Goal: Check status: Check status

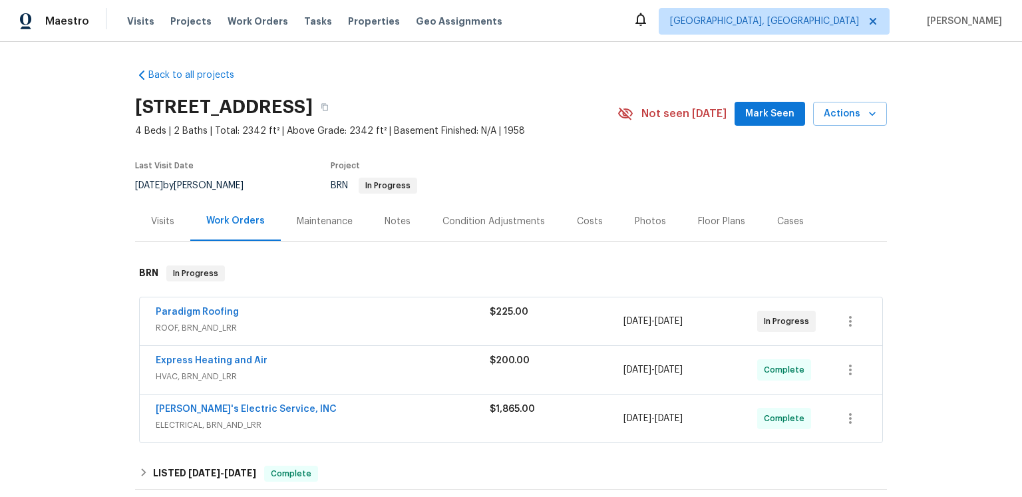
scroll to position [69, 0]
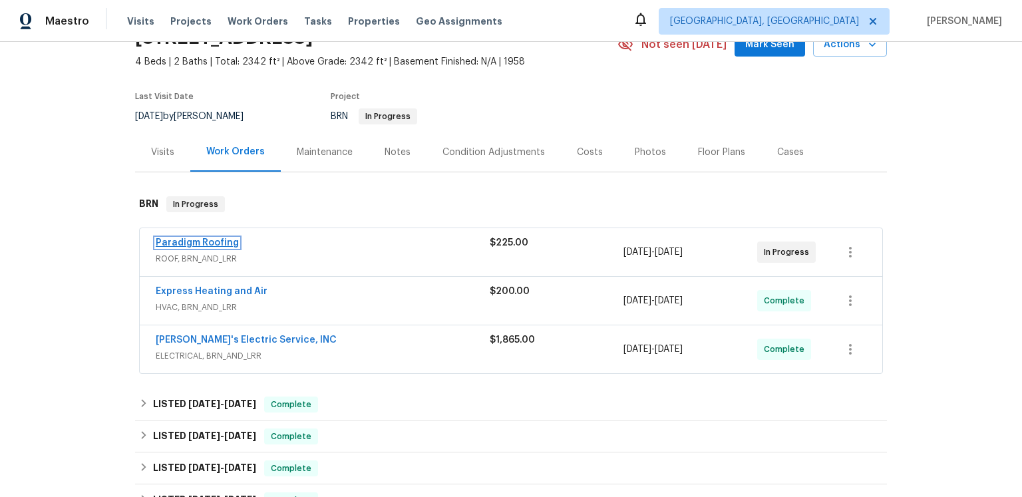
click at [238, 247] on link "Paradigm Roofing" at bounding box center [197, 242] width 83 height 9
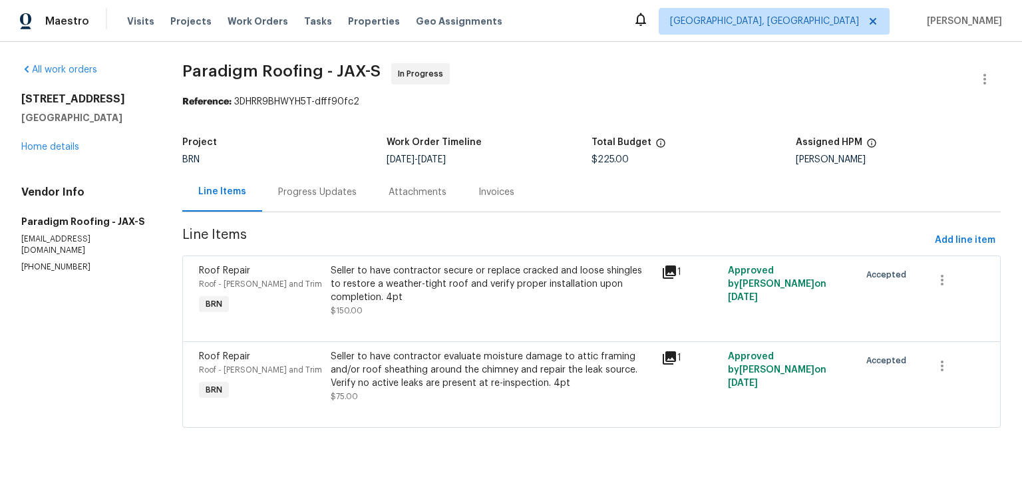
scroll to position [42, 0]
click at [357, 186] on div "Progress Updates" at bounding box center [317, 192] width 78 height 13
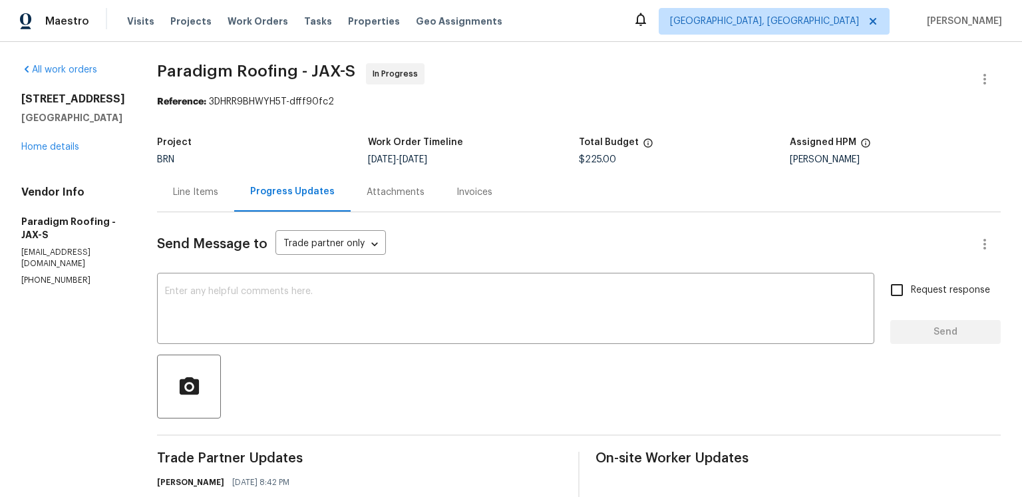
click at [218, 199] on div "Line Items" at bounding box center [195, 192] width 45 height 13
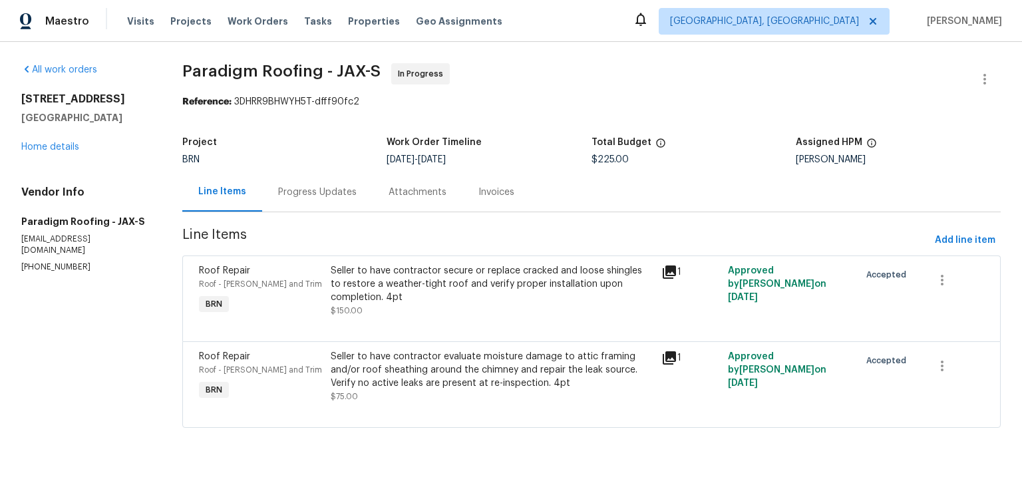
click at [299, 155] on div "Project" at bounding box center [284, 146] width 205 height 17
click at [581, 86] on span "Paradigm Roofing - JAX-S In Progress" at bounding box center [575, 79] width 786 height 32
click at [581, 85] on span "Paradigm Roofing - JAX-S In Progress" at bounding box center [575, 79] width 786 height 32
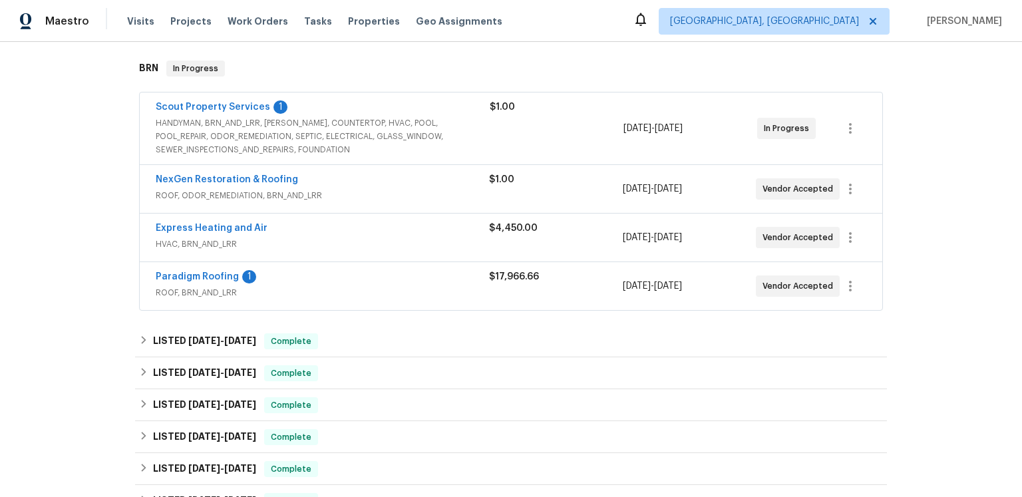
scroll to position [212, 0]
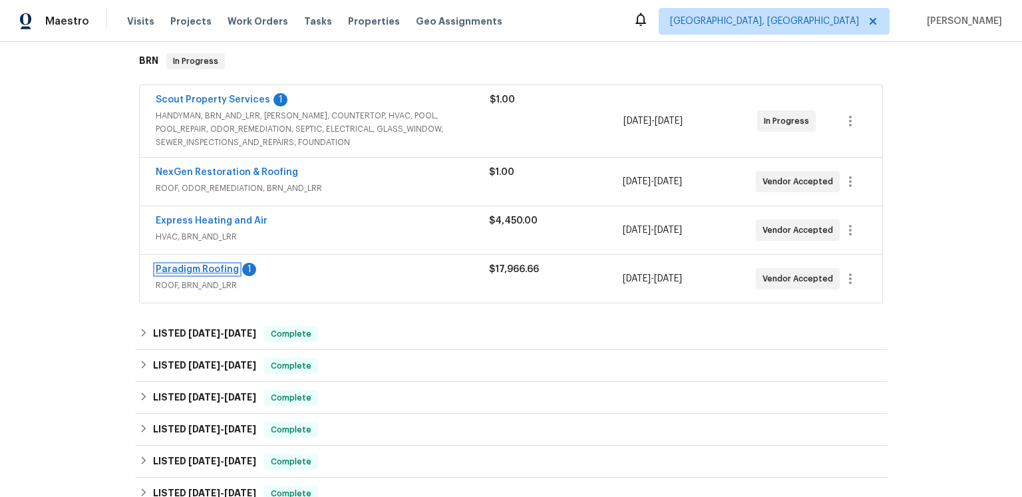
click at [220, 274] on link "Paradigm Roofing" at bounding box center [197, 269] width 83 height 9
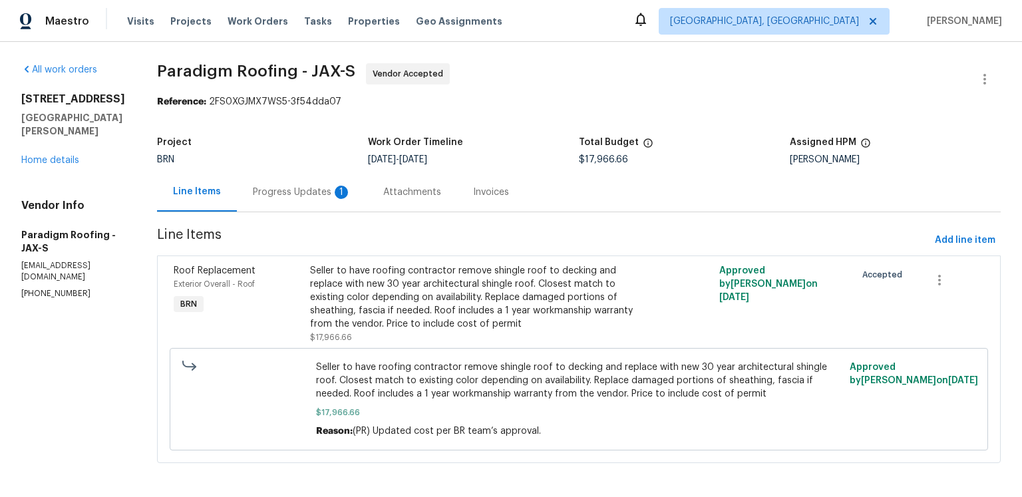
click at [351, 199] on div "Progress Updates 1" at bounding box center [302, 192] width 98 height 13
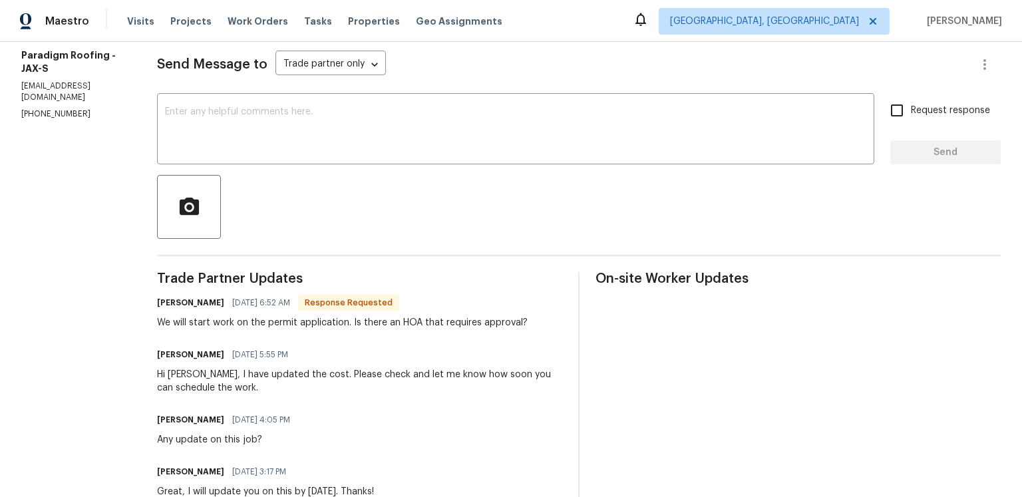
scroll to position [10, 0]
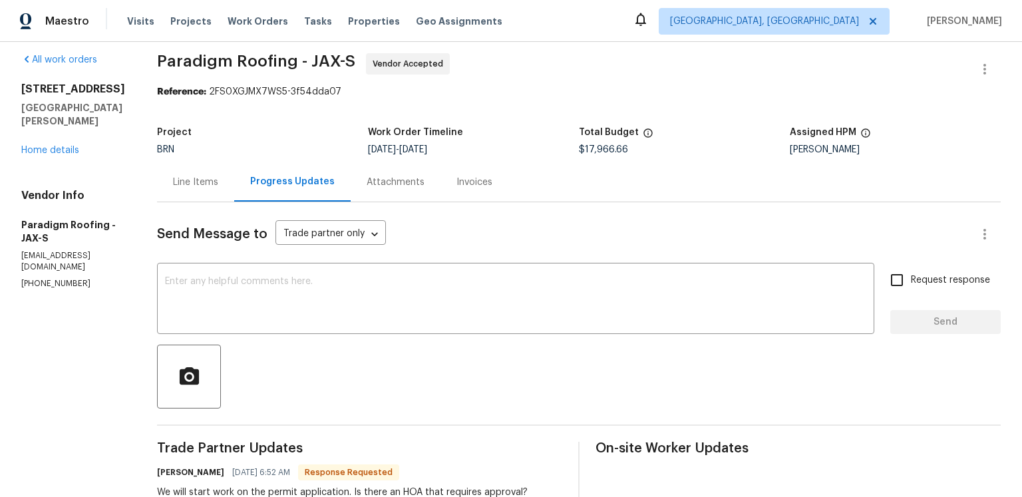
click at [234, 202] on div "Line Items" at bounding box center [195, 181] width 77 height 39
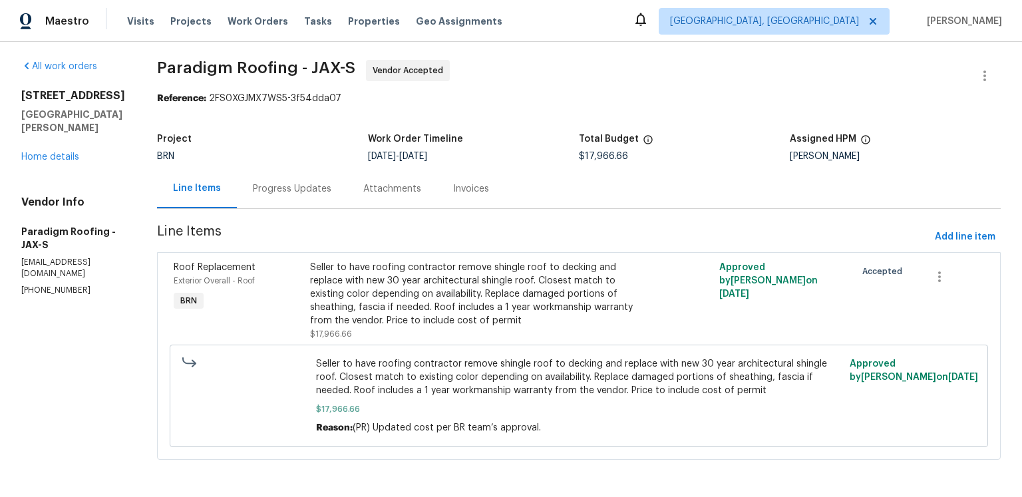
click at [221, 195] on div "Line Items" at bounding box center [197, 188] width 48 height 13
click at [421, 182] on div "Attachments" at bounding box center [392, 188] width 58 height 13
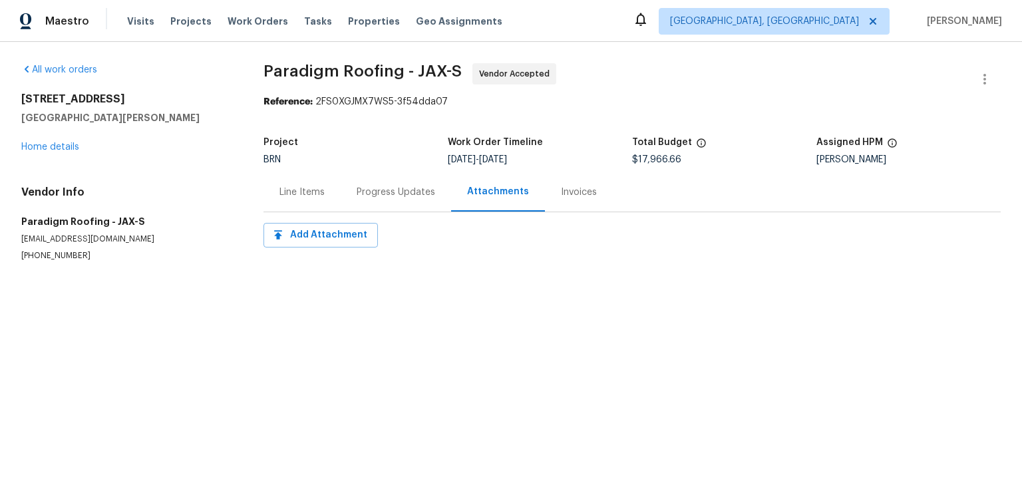
click at [597, 199] on div "Invoices" at bounding box center [579, 192] width 36 height 13
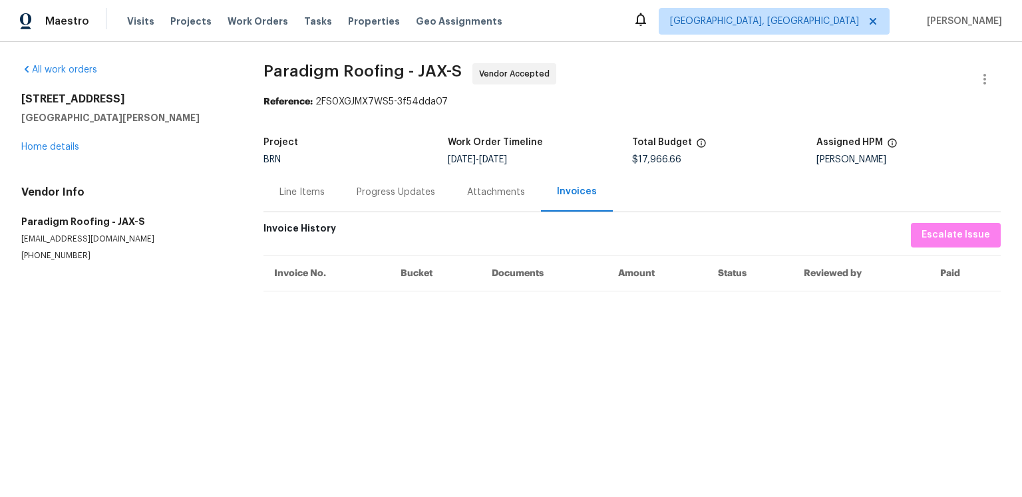
click at [432, 199] on div "Progress Updates" at bounding box center [396, 192] width 78 height 13
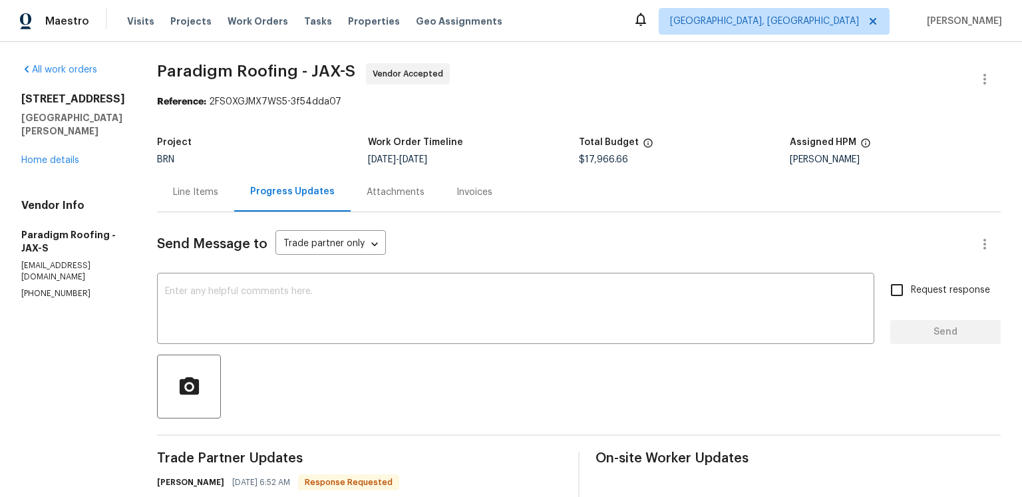
click at [289, 212] on div "Progress Updates" at bounding box center [292, 191] width 116 height 39
